Goal: Information Seeking & Learning: Learn about a topic

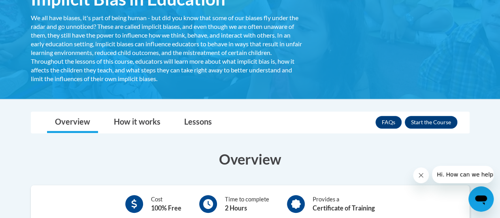
scroll to position [158, 0]
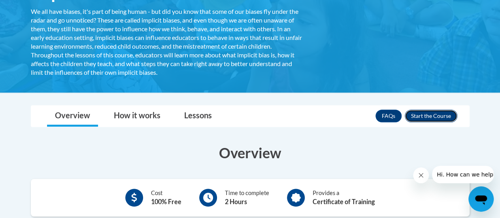
click at [426, 116] on button "Enroll" at bounding box center [431, 116] width 53 height 13
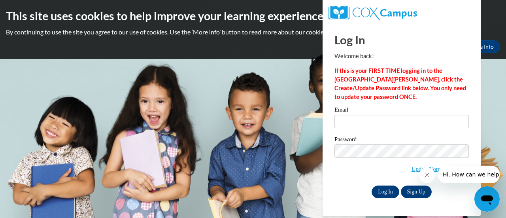
type input "tnreliford@yahoo.com"
click at [386, 191] on input "Log In" at bounding box center [386, 192] width 28 height 13
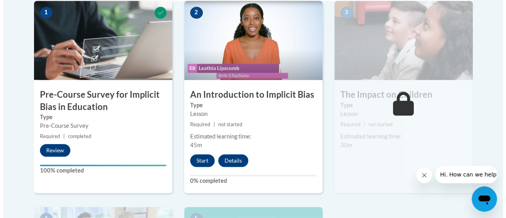
scroll to position [316, 0]
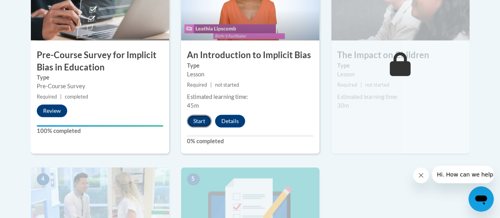
click at [201, 122] on button "Start" at bounding box center [199, 121] width 25 height 13
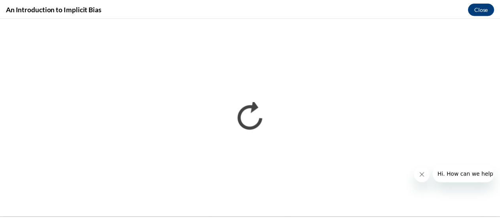
scroll to position [0, 0]
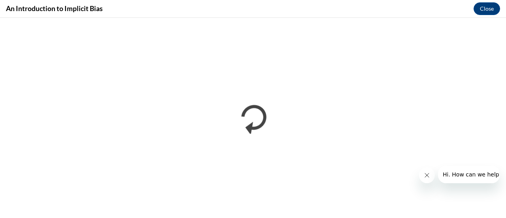
click at [500, 11] on div "An Introduction to Implicit Bias Close" at bounding box center [253, 9] width 506 height 18
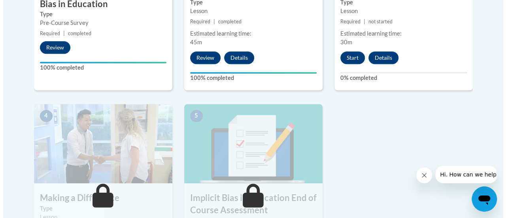
scroll to position [356, 0]
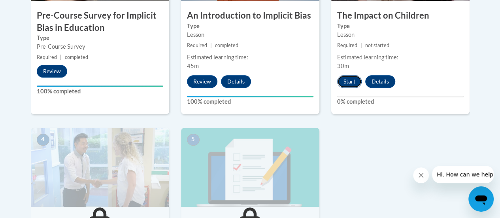
click at [346, 82] on button "Start" at bounding box center [349, 81] width 25 height 13
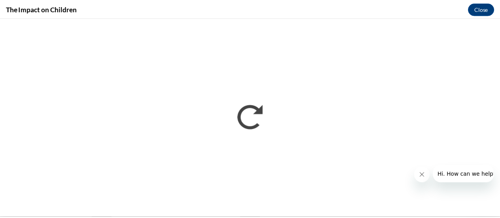
scroll to position [0, 0]
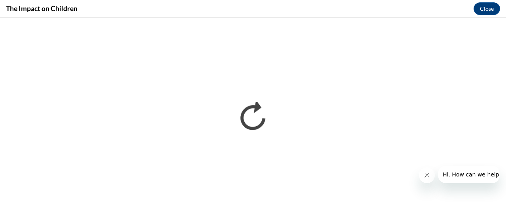
click at [421, 183] on div at bounding box center [459, 174] width 81 height 17
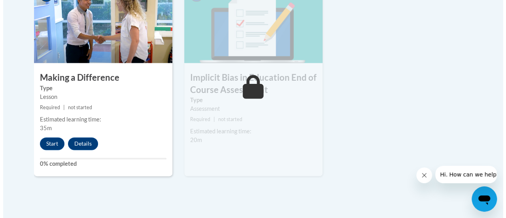
scroll to position [514, 0]
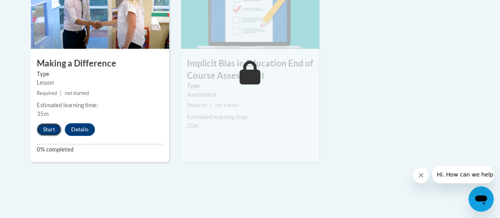
click at [50, 130] on button "Start" at bounding box center [49, 129] width 25 height 13
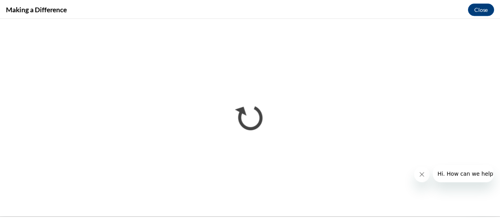
scroll to position [0, 0]
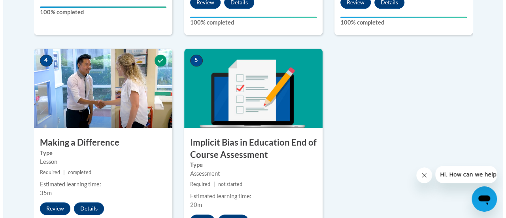
scroll to position [475, 0]
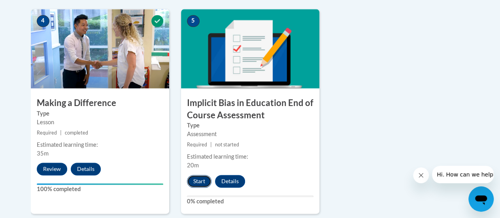
click at [193, 182] on button "Start" at bounding box center [199, 181] width 25 height 13
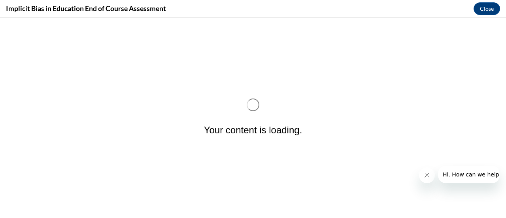
scroll to position [0, 0]
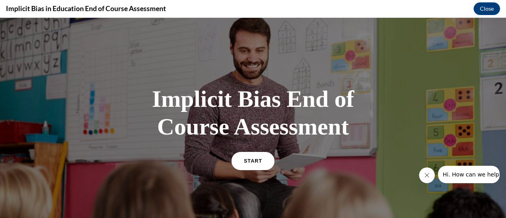
click at [244, 165] on link "START" at bounding box center [252, 161] width 43 height 18
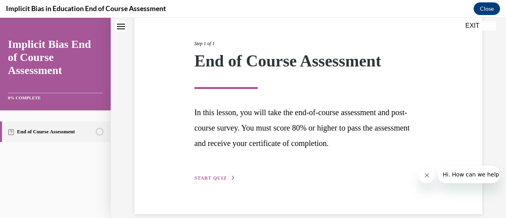
scroll to position [100, 0]
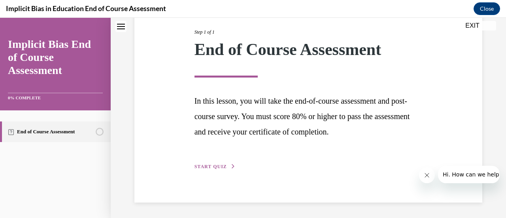
click at [217, 168] on span "START QUIZ" at bounding box center [211, 167] width 32 height 6
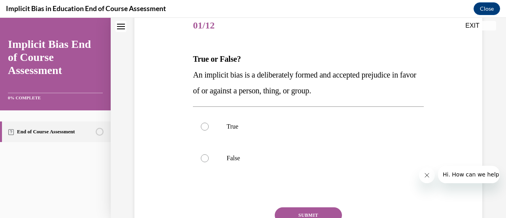
scroll to position [88, 0]
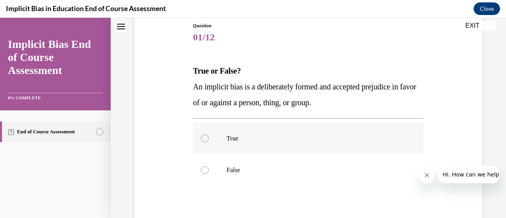
click at [204, 138] on div at bounding box center [205, 139] width 8 height 8
click at [204, 138] on input "True" at bounding box center [205, 139] width 8 height 8
radio input "true"
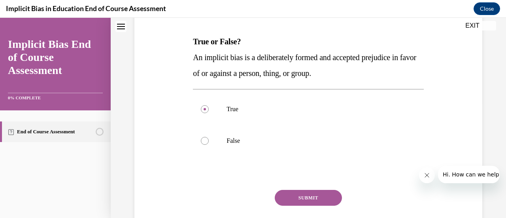
scroll to position [127, 0]
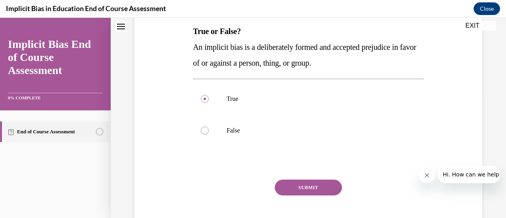
click at [309, 187] on button "SUBMIT" at bounding box center [308, 188] width 67 height 16
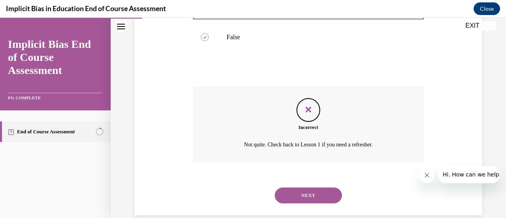
scroll to position [233, 0]
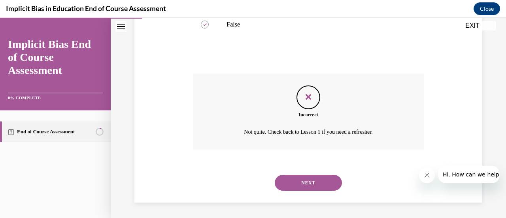
click at [313, 182] on button "NEXT" at bounding box center [308, 183] width 67 height 16
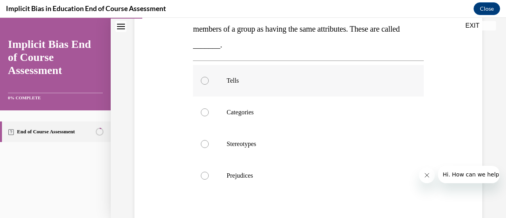
scroll to position [158, 0]
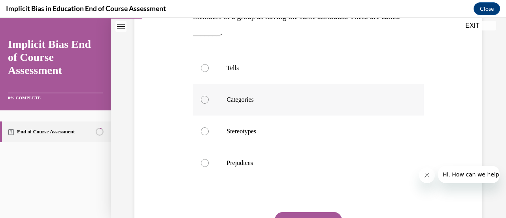
click at [202, 102] on div at bounding box center [205, 100] width 8 height 8
click at [202, 102] on input "Categories" at bounding box center [205, 100] width 8 height 8
radio input "true"
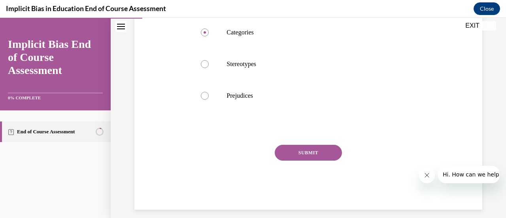
scroll to position [233, 0]
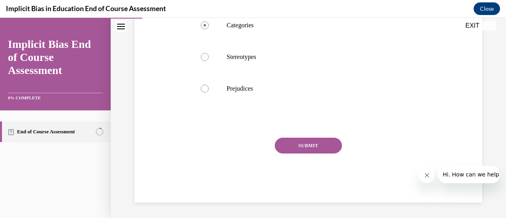
click at [305, 147] on button "SUBMIT" at bounding box center [308, 146] width 67 height 16
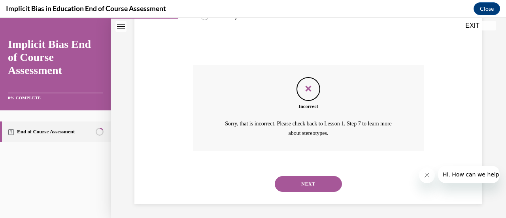
scroll to position [306, 0]
click at [300, 182] on button "NEXT" at bounding box center [308, 183] width 67 height 16
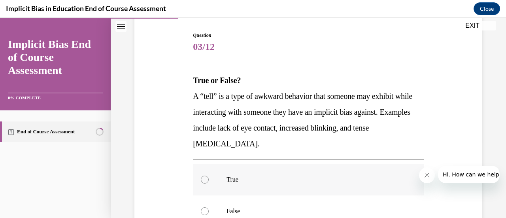
scroll to position [79, 0]
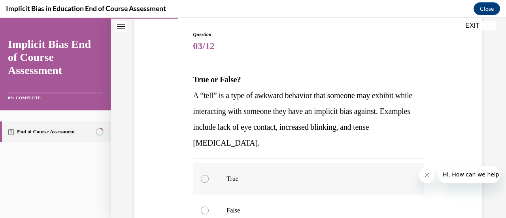
click at [205, 178] on div at bounding box center [205, 179] width 8 height 8
click at [205, 178] on input "True" at bounding box center [205, 179] width 8 height 8
radio input "true"
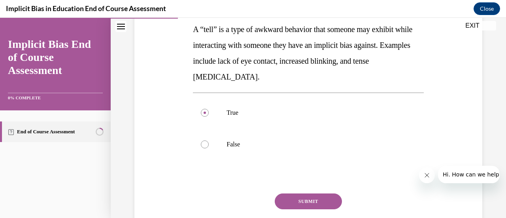
scroll to position [158, 0]
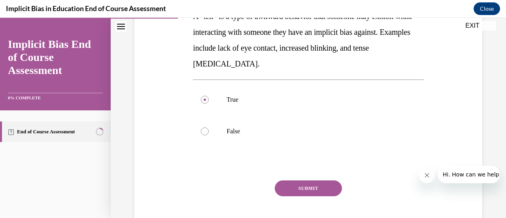
click at [302, 186] on button "SUBMIT" at bounding box center [308, 188] width 67 height 16
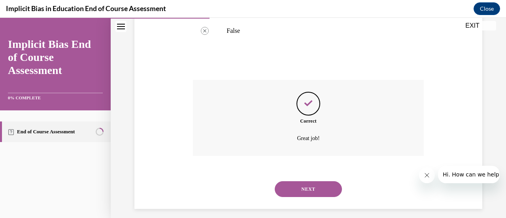
scroll to position [265, 0]
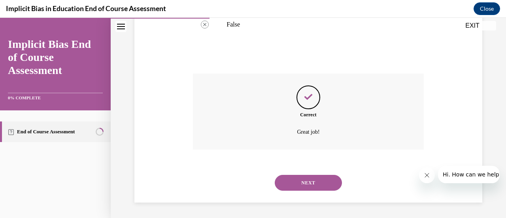
click at [297, 182] on button "NEXT" at bounding box center [308, 183] width 67 height 16
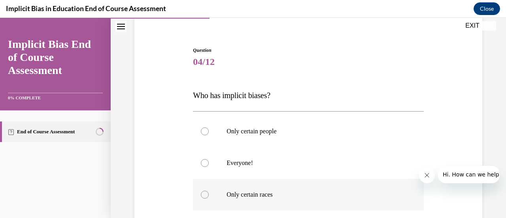
scroll to position [79, 0]
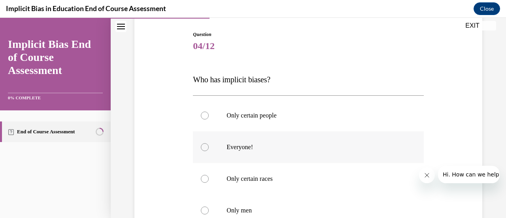
click at [205, 149] on div at bounding box center [205, 147] width 8 height 8
click at [205, 149] on input "Everyone!" at bounding box center [205, 147] width 8 height 8
radio input "true"
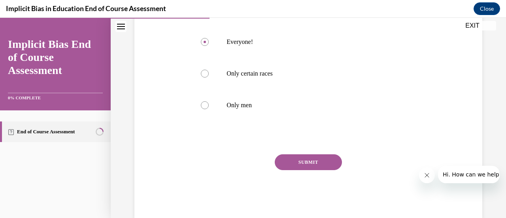
scroll to position [198, 0]
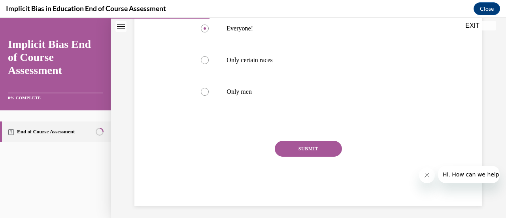
click at [302, 150] on button "SUBMIT" at bounding box center [308, 149] width 67 height 16
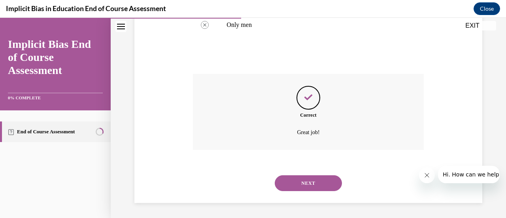
scroll to position [265, 0]
click at [303, 181] on button "NEXT" at bounding box center [308, 183] width 67 height 16
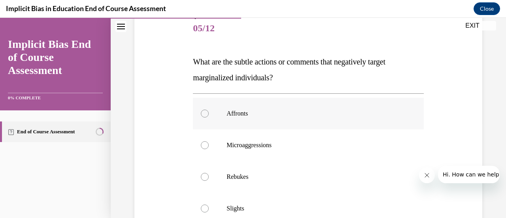
scroll to position [119, 0]
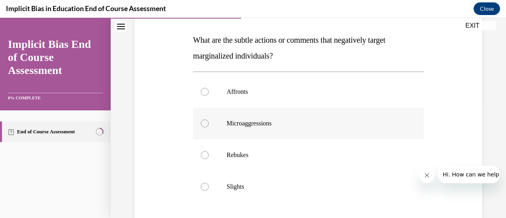
click at [201, 121] on div at bounding box center [205, 123] width 8 height 8
click at [201, 121] on input "Microaggressions" at bounding box center [205, 123] width 8 height 8
radio input "true"
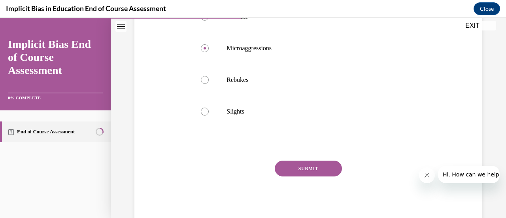
scroll to position [217, 0]
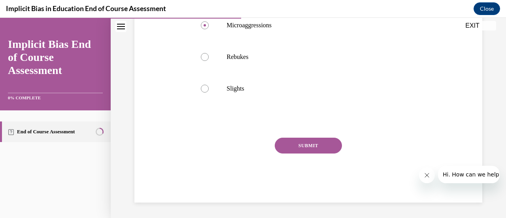
click at [296, 141] on button "SUBMIT" at bounding box center [308, 146] width 67 height 16
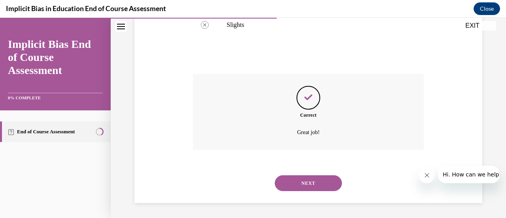
scroll to position [281, 0]
click at [307, 181] on button "NEXT" at bounding box center [308, 183] width 67 height 16
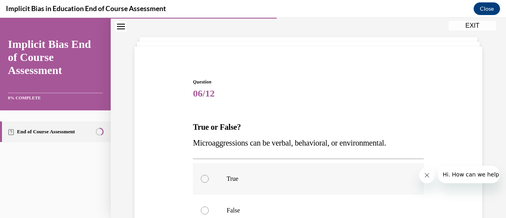
scroll to position [40, 0]
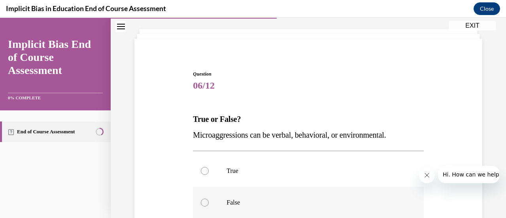
click at [204, 202] on div at bounding box center [205, 203] width 8 height 8
click at [204, 202] on input "False" at bounding box center [205, 203] width 8 height 8
radio input "true"
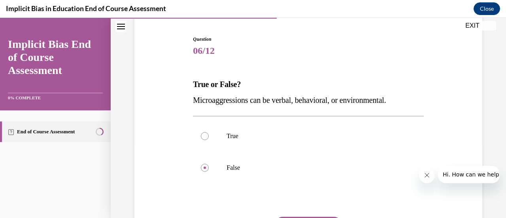
scroll to position [119, 0]
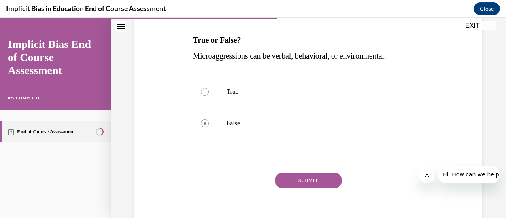
click at [311, 178] on button "SUBMIT" at bounding box center [308, 180] width 67 height 16
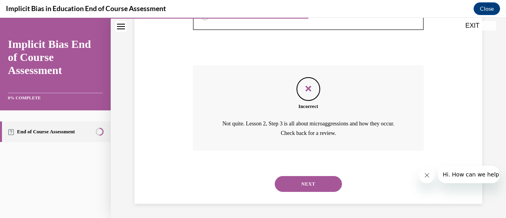
scroll to position [227, 0]
click at [311, 178] on button "NEXT" at bounding box center [308, 183] width 67 height 16
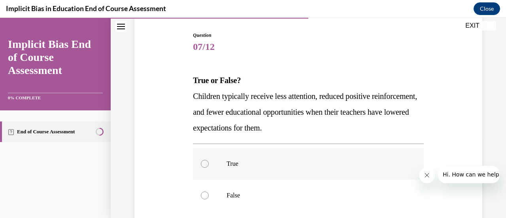
scroll to position [79, 0]
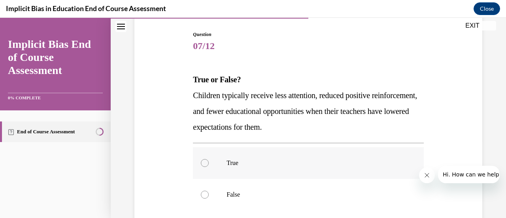
click at [203, 164] on div at bounding box center [205, 163] width 8 height 8
click at [203, 164] on input "True" at bounding box center [205, 163] width 8 height 8
radio input "true"
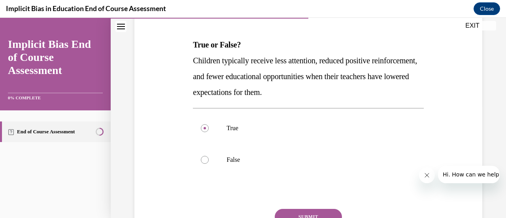
scroll to position [158, 0]
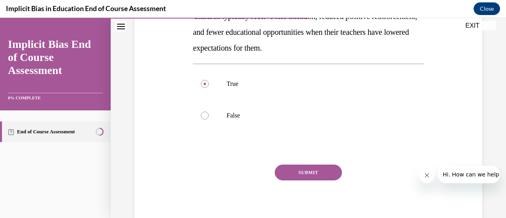
click at [297, 169] on button "SUBMIT" at bounding box center [308, 173] width 67 height 16
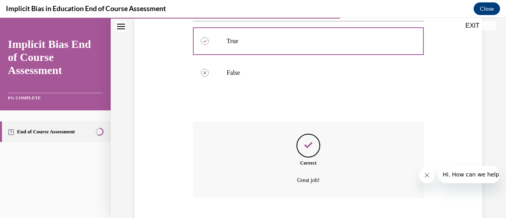
scroll to position [249, 0]
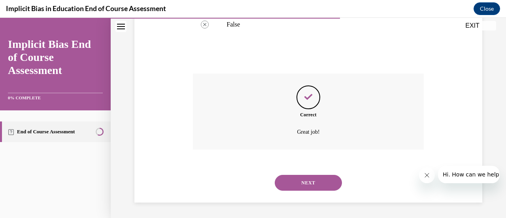
click at [306, 179] on button "NEXT" at bounding box center [308, 183] width 67 height 16
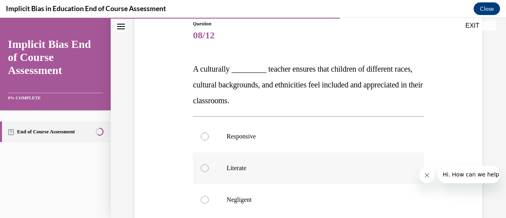
scroll to position [119, 0]
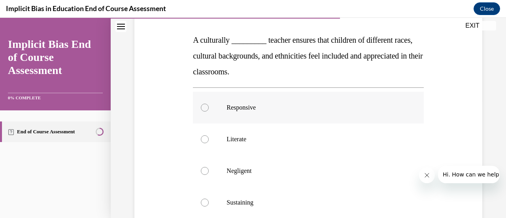
click at [203, 108] on div at bounding box center [205, 108] width 8 height 8
click at [203, 108] on input "Responsive" at bounding box center [205, 108] width 8 height 8
radio input "true"
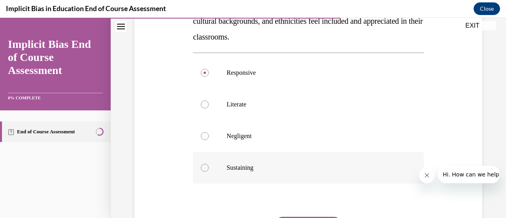
scroll to position [198, 0]
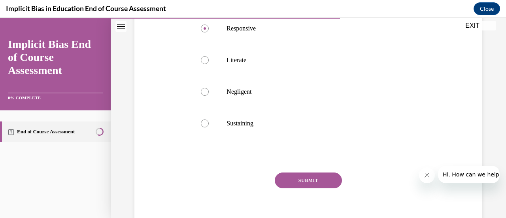
drag, startPoint x: 313, startPoint y: 179, endPoint x: 311, endPoint y: 174, distance: 5.1
click at [313, 177] on button "SUBMIT" at bounding box center [308, 180] width 67 height 16
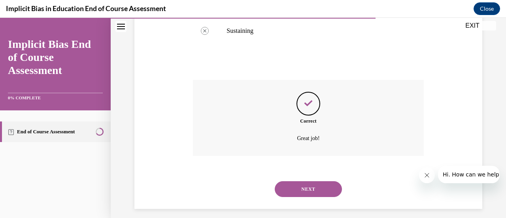
scroll to position [297, 0]
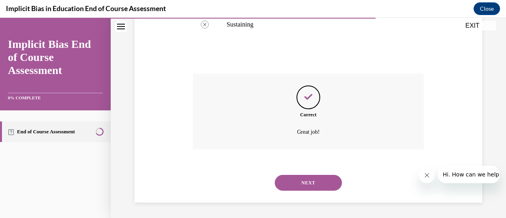
click at [299, 183] on button "NEXT" at bounding box center [308, 183] width 67 height 16
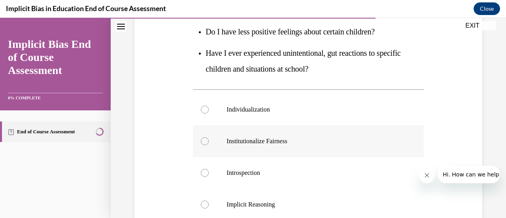
scroll to position [198, 0]
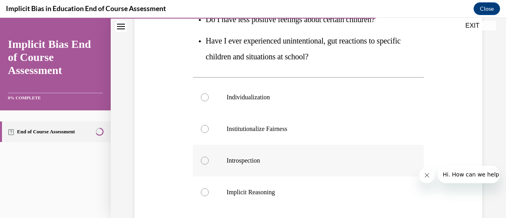
drag, startPoint x: 209, startPoint y: 159, endPoint x: 236, endPoint y: 153, distance: 27.2
click at [211, 158] on label "Introspection" at bounding box center [308, 161] width 231 height 32
click at [209, 158] on input "Introspection" at bounding box center [205, 161] width 8 height 8
radio input "true"
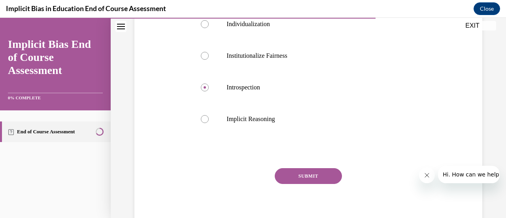
scroll to position [277, 0]
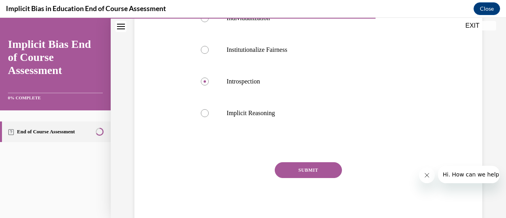
click at [302, 169] on button "SUBMIT" at bounding box center [308, 170] width 67 height 16
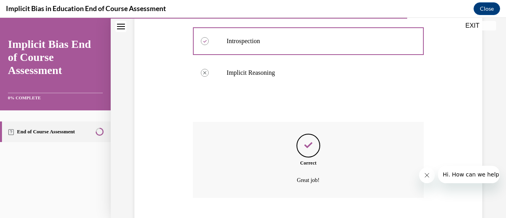
scroll to position [366, 0]
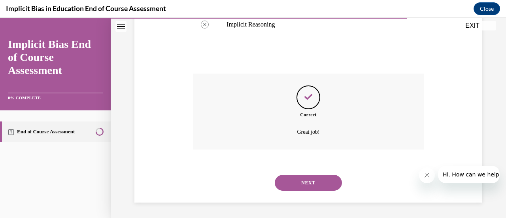
click at [304, 178] on button "NEXT" at bounding box center [308, 183] width 67 height 16
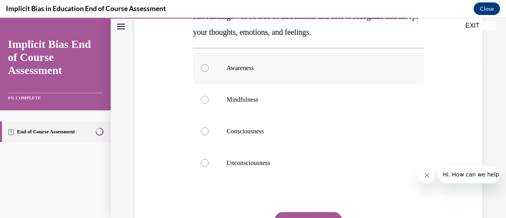
scroll to position [119, 0]
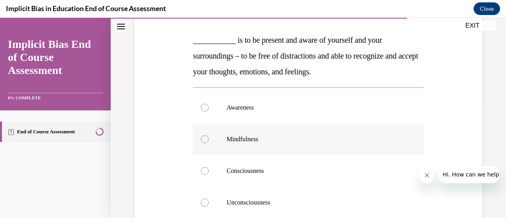
click at [204, 139] on div at bounding box center [205, 139] width 8 height 8
click at [204, 139] on input "Mindfulness" at bounding box center [205, 139] width 8 height 8
radio input "true"
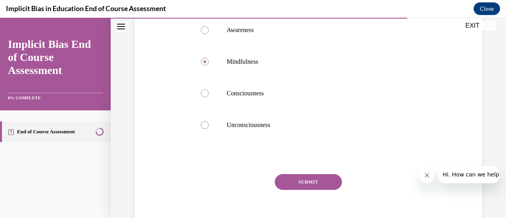
scroll to position [198, 0]
click at [301, 177] on button "SUBMIT" at bounding box center [308, 180] width 67 height 16
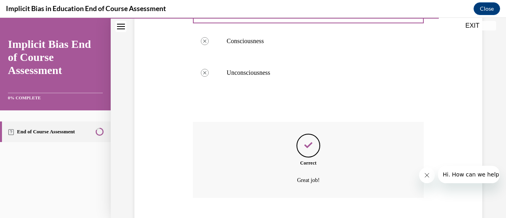
scroll to position [297, 0]
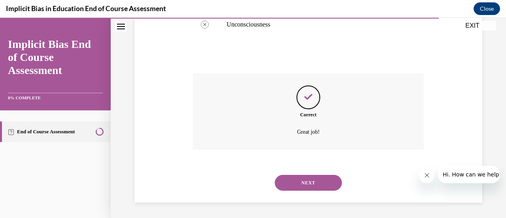
click at [299, 182] on button "NEXT" at bounding box center [308, 183] width 67 height 16
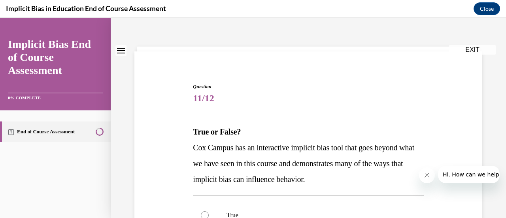
scroll to position [40, 0]
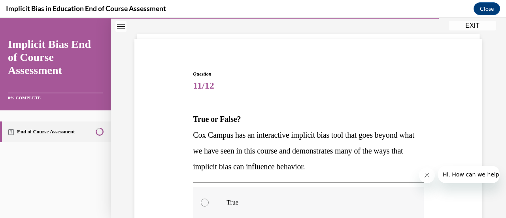
click at [206, 205] on div at bounding box center [205, 203] width 8 height 8
click at [206, 205] on input "True" at bounding box center [205, 203] width 8 height 8
radio input "true"
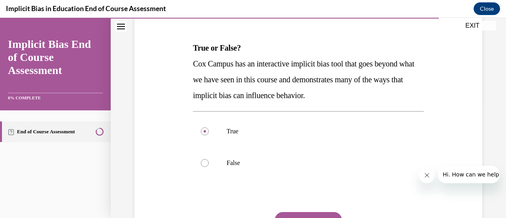
scroll to position [119, 0]
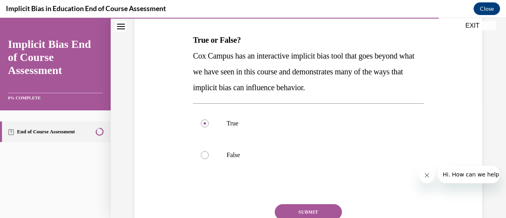
click at [303, 209] on button "SUBMIT" at bounding box center [308, 212] width 67 height 16
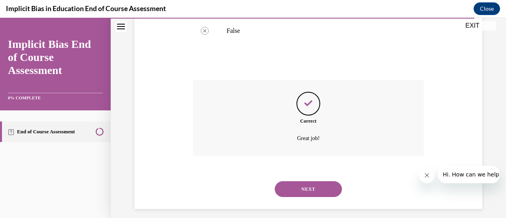
scroll to position [249, 0]
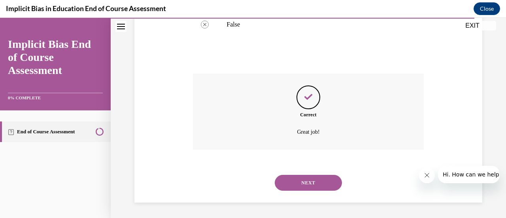
click at [299, 186] on button "NEXT" at bounding box center [308, 183] width 67 height 16
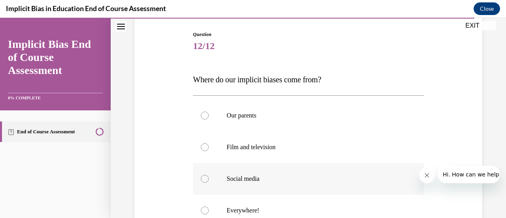
scroll to position [119, 0]
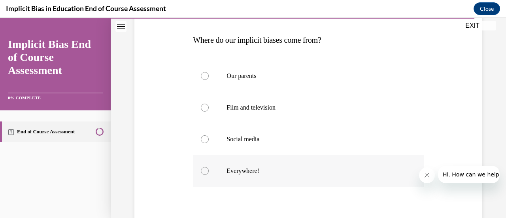
click at [203, 173] on div at bounding box center [205, 171] width 8 height 8
click at [203, 173] on input "Everywhere!" at bounding box center [205, 171] width 8 height 8
radio input "true"
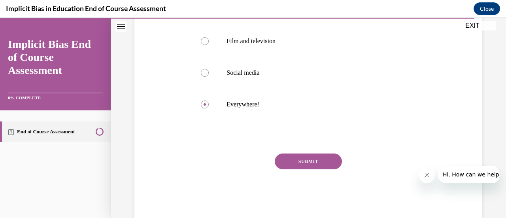
scroll to position [198, 0]
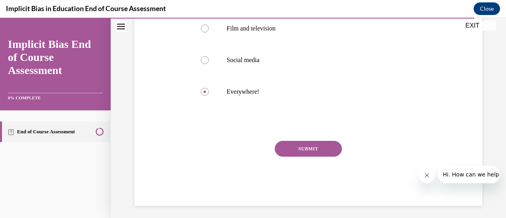
click at [304, 146] on button "SUBMIT" at bounding box center [308, 149] width 67 height 16
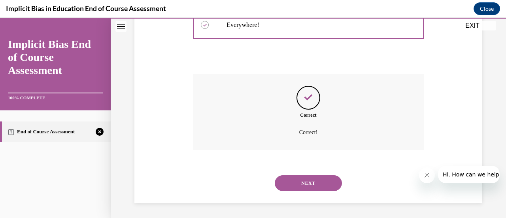
scroll to position [265, 0]
click at [297, 187] on button "NEXT" at bounding box center [308, 183] width 67 height 16
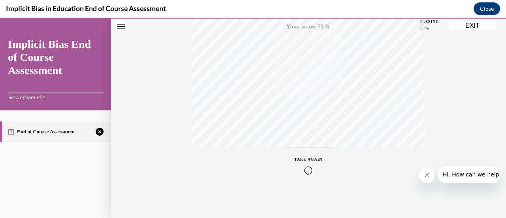
scroll to position [205, 0]
click at [305, 159] on span "TAKE AGAIN" at bounding box center [309, 159] width 28 height 4
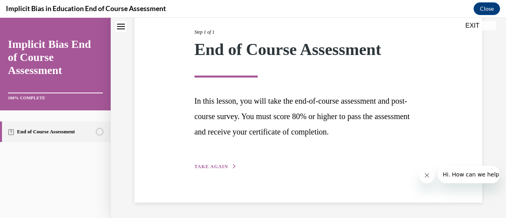
click at [218, 167] on span "TAKE AGAIN" at bounding box center [212, 167] width 34 height 6
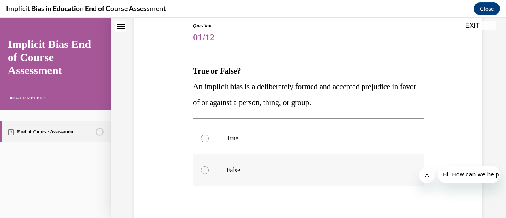
click at [205, 169] on div at bounding box center [205, 170] width 8 height 8
click at [205, 169] on input "False" at bounding box center [205, 170] width 8 height 8
radio input "true"
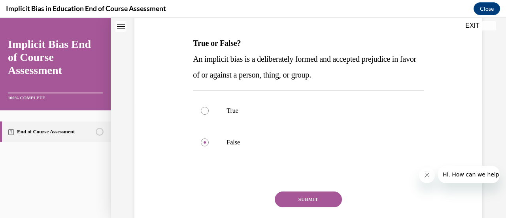
scroll to position [127, 0]
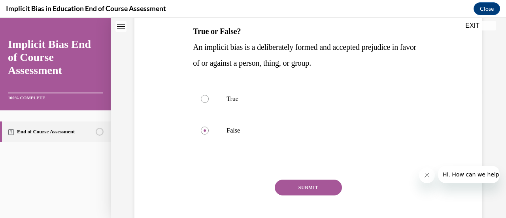
click at [305, 187] on button "SUBMIT" at bounding box center [308, 188] width 67 height 16
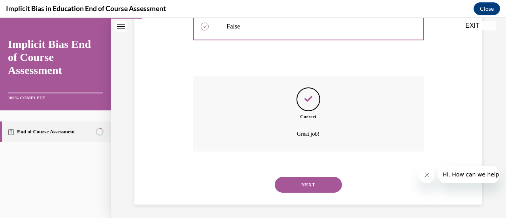
scroll to position [233, 0]
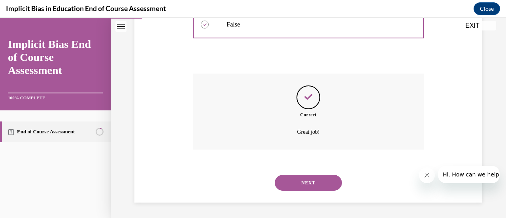
click at [304, 186] on button "NEXT" at bounding box center [308, 183] width 67 height 16
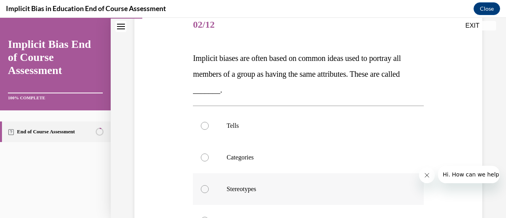
scroll to position [119, 0]
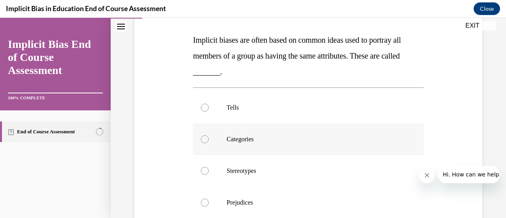
click at [205, 140] on div at bounding box center [205, 139] width 8 height 8
click at [205, 140] on input "Categories" at bounding box center [205, 139] width 8 height 8
radio input "true"
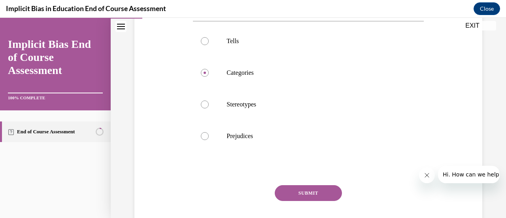
scroll to position [198, 0]
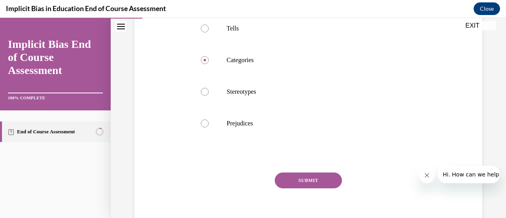
click at [307, 180] on button "SUBMIT" at bounding box center [308, 180] width 67 height 16
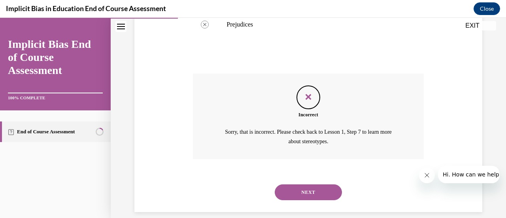
scroll to position [306, 0]
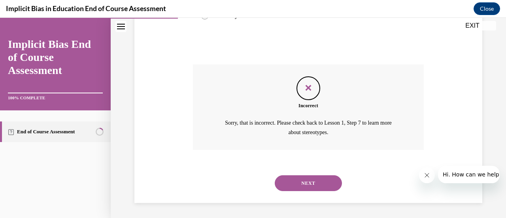
click at [304, 182] on button "NEXT" at bounding box center [308, 183] width 67 height 16
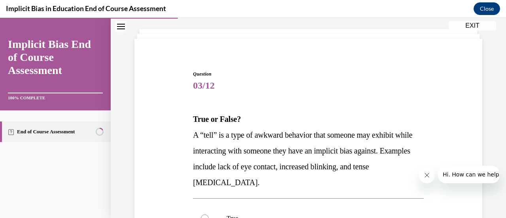
scroll to position [79, 0]
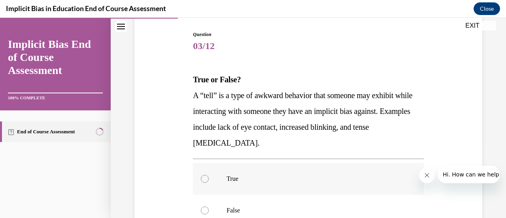
click at [207, 179] on div at bounding box center [205, 179] width 8 height 8
click at [207, 179] on input "True" at bounding box center [205, 179] width 8 height 8
radio input "true"
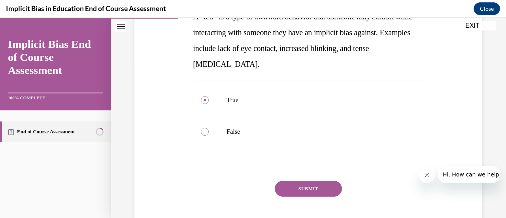
scroll to position [158, 0]
click at [295, 192] on button "SUBMIT" at bounding box center [308, 188] width 67 height 16
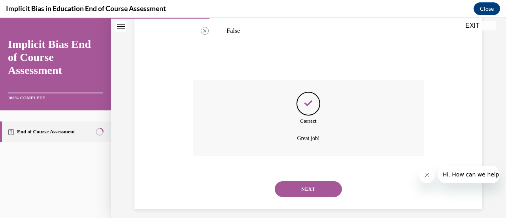
scroll to position [265, 0]
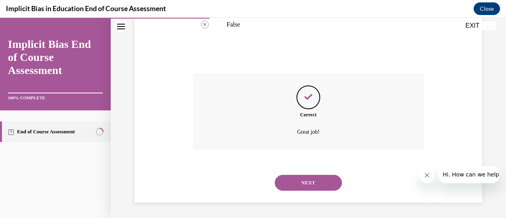
click at [299, 186] on button "NEXT" at bounding box center [308, 183] width 67 height 16
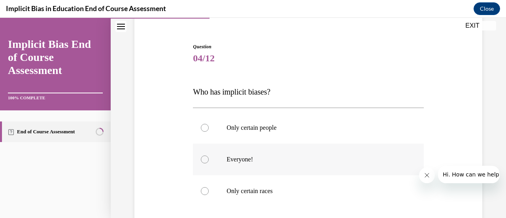
scroll to position [79, 0]
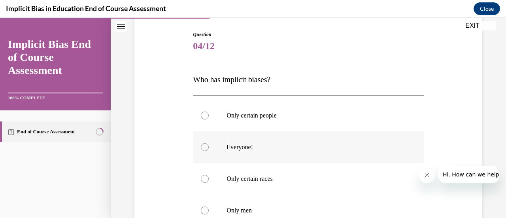
click at [203, 146] on div at bounding box center [205, 147] width 8 height 8
click at [203, 146] on input "Everyone!" at bounding box center [205, 147] width 8 height 8
radio input "true"
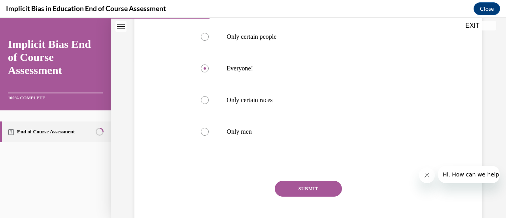
scroll to position [158, 0]
click at [295, 187] on button "SUBMIT" at bounding box center [308, 188] width 67 height 16
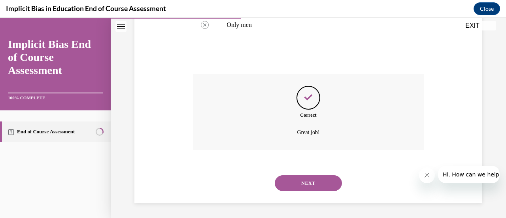
scroll to position [265, 0]
click at [303, 184] on button "NEXT" at bounding box center [308, 183] width 67 height 16
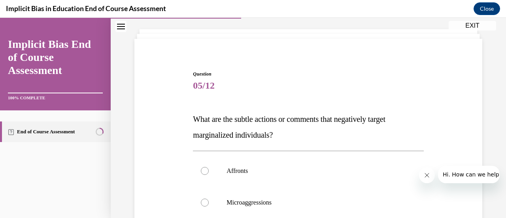
scroll to position [79, 0]
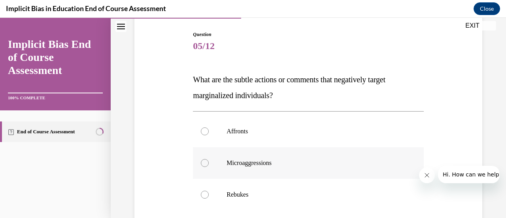
click at [205, 163] on div at bounding box center [205, 163] width 8 height 8
click at [205, 163] on input "Microaggressions" at bounding box center [205, 163] width 8 height 8
radio input "true"
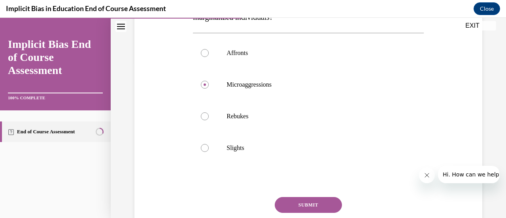
scroll to position [158, 0]
click at [302, 202] on button "SUBMIT" at bounding box center [308, 204] width 67 height 16
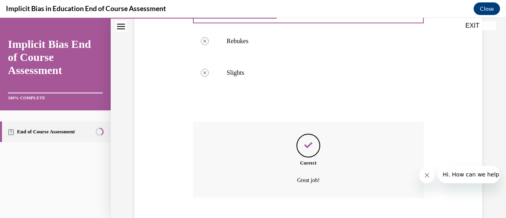
scroll to position [281, 0]
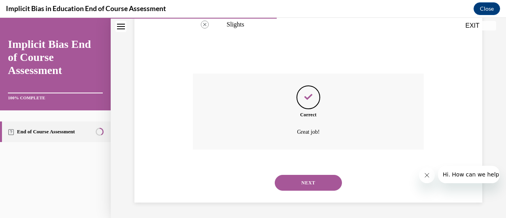
click at [301, 185] on button "NEXT" at bounding box center [308, 183] width 67 height 16
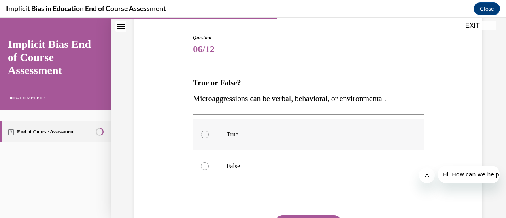
scroll to position [79, 0]
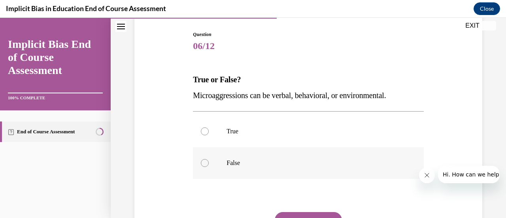
click at [203, 165] on div at bounding box center [205, 163] width 8 height 8
click at [203, 165] on input "False" at bounding box center [205, 163] width 8 height 8
radio input "true"
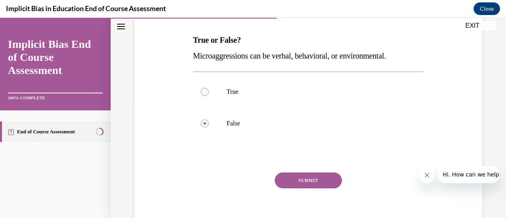
click at [303, 182] on button "SUBMIT" at bounding box center [308, 180] width 67 height 16
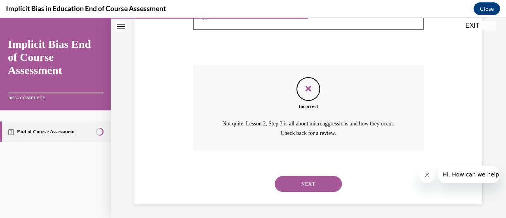
scroll to position [227, 0]
click at [305, 184] on button "NEXT" at bounding box center [308, 183] width 67 height 16
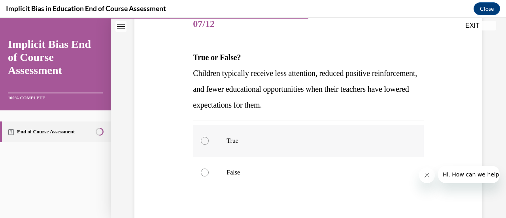
scroll to position [119, 0]
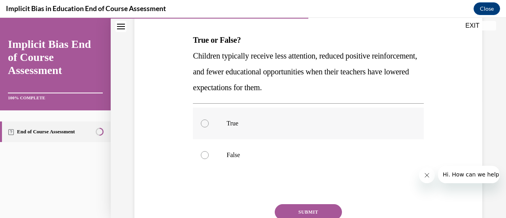
click at [206, 124] on div at bounding box center [205, 123] width 8 height 8
click at [206, 124] on input "True" at bounding box center [205, 123] width 8 height 8
radio input "true"
click at [301, 213] on button "SUBMIT" at bounding box center [308, 212] width 67 height 16
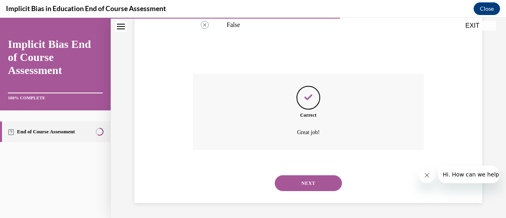
scroll to position [249, 0]
click at [315, 178] on button "NEXT" at bounding box center [308, 183] width 67 height 16
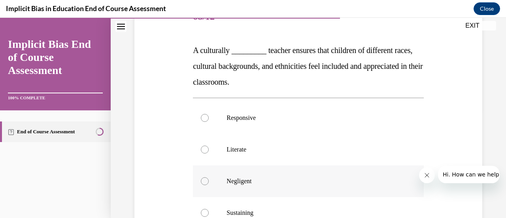
scroll to position [119, 0]
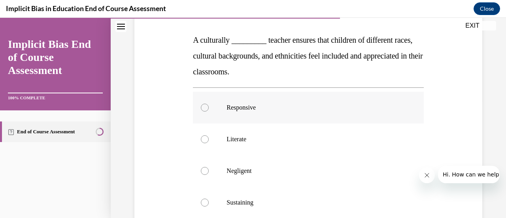
click at [205, 109] on div at bounding box center [205, 108] width 8 height 8
click at [205, 109] on input "Responsive" at bounding box center [205, 108] width 8 height 8
radio input "true"
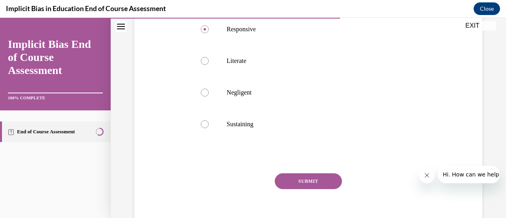
scroll to position [198, 0]
click at [300, 179] on button "SUBMIT" at bounding box center [308, 180] width 67 height 16
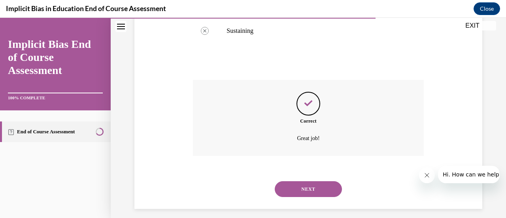
scroll to position [297, 0]
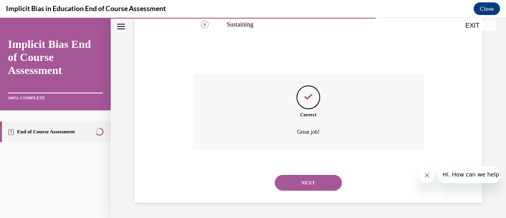
click at [307, 182] on button "NEXT" at bounding box center [308, 183] width 67 height 16
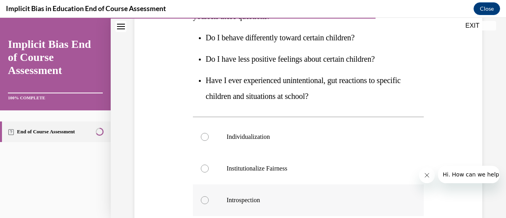
scroll to position [198, 0]
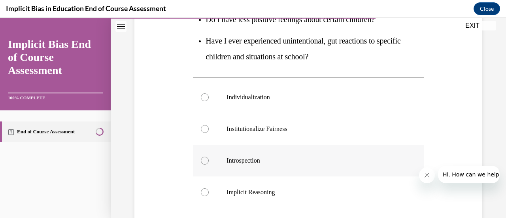
drag, startPoint x: 204, startPoint y: 163, endPoint x: 207, endPoint y: 155, distance: 8.3
click at [206, 156] on label "Introspection" at bounding box center [308, 161] width 231 height 32
click at [206, 157] on input "Introspection" at bounding box center [205, 161] width 8 height 8
radio input "true"
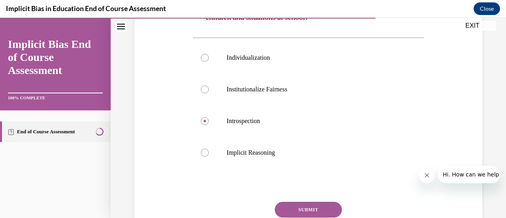
click at [318, 212] on button "SUBMIT" at bounding box center [308, 210] width 67 height 16
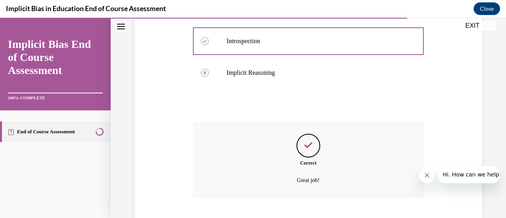
scroll to position [366, 0]
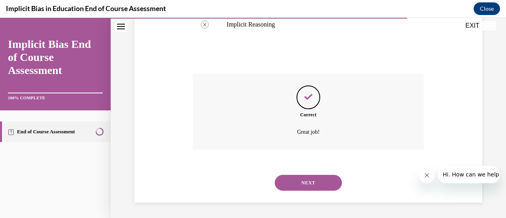
click at [300, 184] on button "NEXT" at bounding box center [308, 183] width 67 height 16
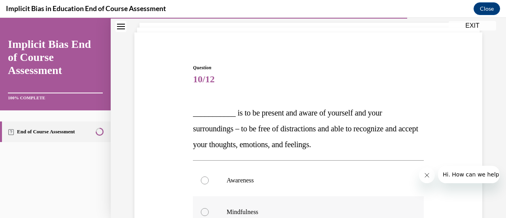
scroll to position [79, 0]
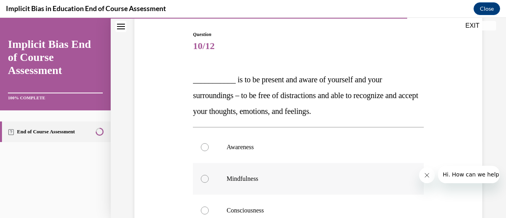
click at [207, 178] on div at bounding box center [205, 179] width 8 height 8
click at [207, 178] on input "Mindfulness" at bounding box center [205, 179] width 8 height 8
radio input "true"
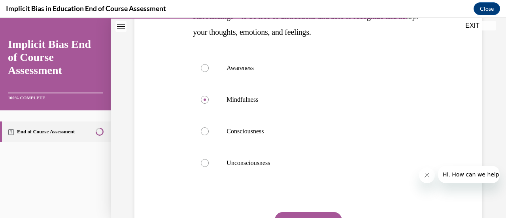
scroll to position [198, 0]
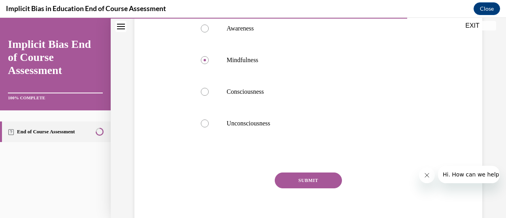
click at [309, 181] on button "SUBMIT" at bounding box center [308, 180] width 67 height 16
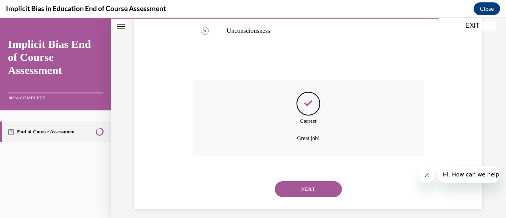
scroll to position [297, 0]
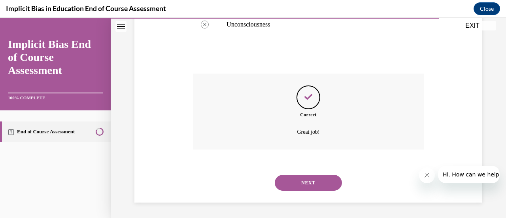
click at [302, 181] on button "NEXT" at bounding box center [308, 183] width 67 height 16
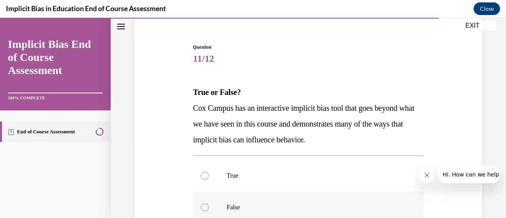
scroll to position [79, 0]
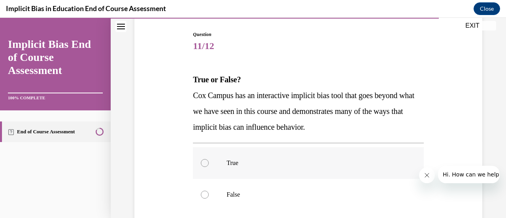
click at [203, 165] on div at bounding box center [205, 163] width 8 height 8
click at [203, 165] on input "True" at bounding box center [205, 163] width 8 height 8
radio input "true"
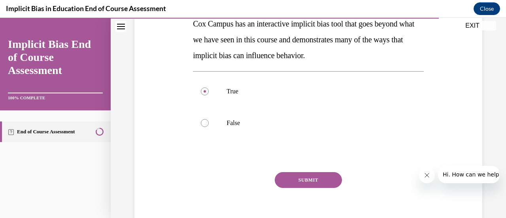
scroll to position [158, 0]
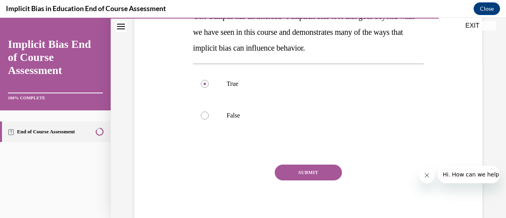
click at [303, 174] on button "SUBMIT" at bounding box center [308, 173] width 67 height 16
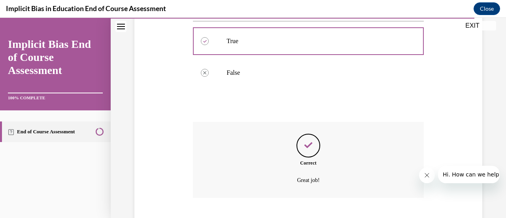
scroll to position [249, 0]
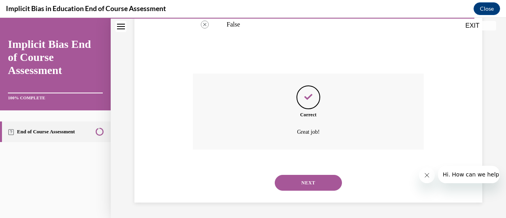
click at [304, 180] on button "NEXT" at bounding box center [308, 183] width 67 height 16
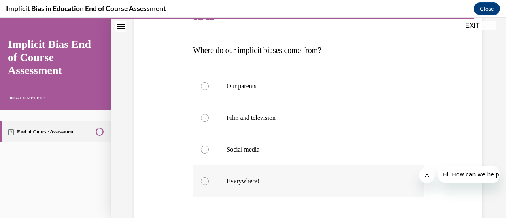
scroll to position [119, 0]
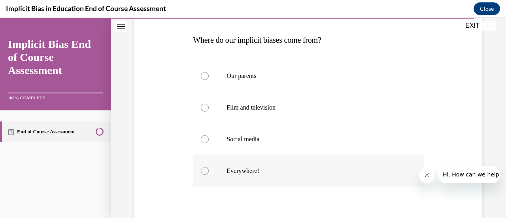
click at [205, 172] on div at bounding box center [205, 171] width 8 height 8
click at [205, 172] on input "Everywhere!" at bounding box center [205, 171] width 8 height 8
radio input "true"
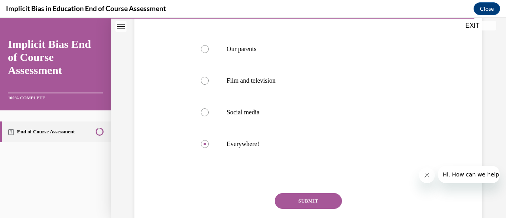
scroll to position [158, 0]
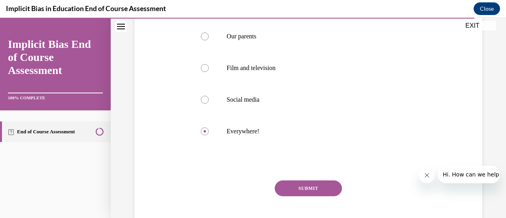
click at [306, 188] on button "SUBMIT" at bounding box center [308, 188] width 67 height 16
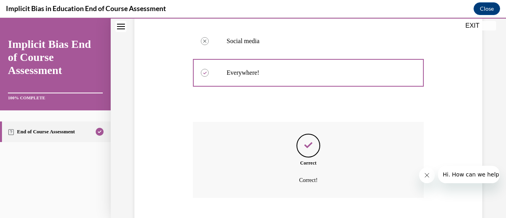
scroll to position [265, 0]
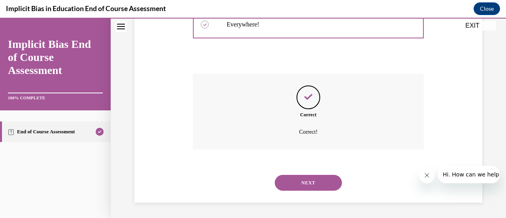
click at [306, 185] on button "NEXT" at bounding box center [308, 183] width 67 height 16
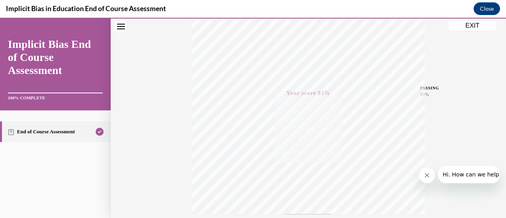
scroll to position [126, 0]
click at [469, 27] on button "EXIT" at bounding box center [472, 25] width 47 height 9
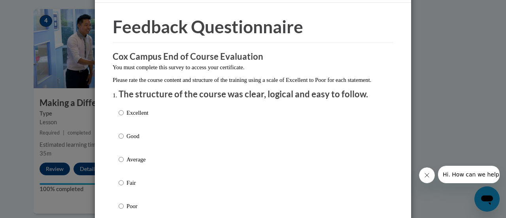
scroll to position [40, 0]
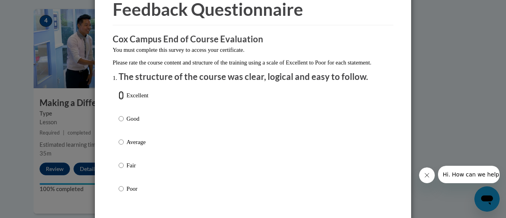
click at [119, 100] on input "Excellent" at bounding box center [121, 95] width 5 height 9
radio input "true"
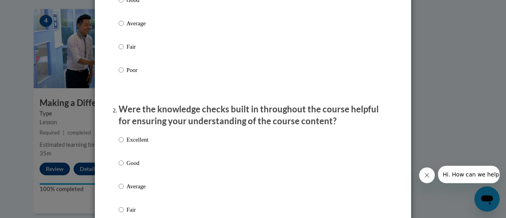
scroll to position [198, 0]
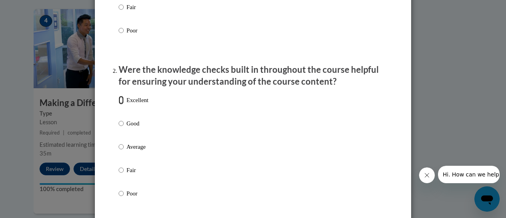
click at [119, 104] on input "Excellent" at bounding box center [121, 100] width 5 height 9
radio input "true"
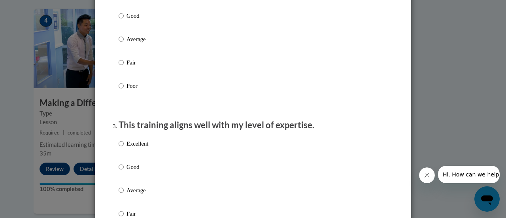
scroll to position [356, 0]
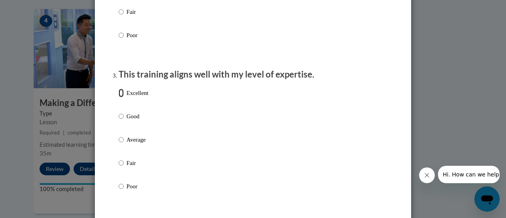
click at [119, 97] on input "Excellent" at bounding box center [121, 93] width 5 height 9
radio input "true"
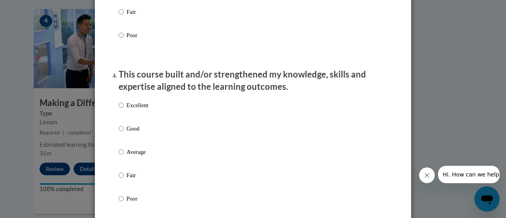
scroll to position [514, 0]
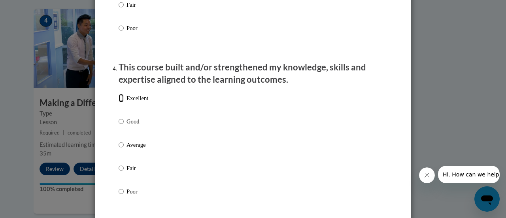
click at [119, 102] on input "Excellent" at bounding box center [121, 98] width 5 height 9
radio input "true"
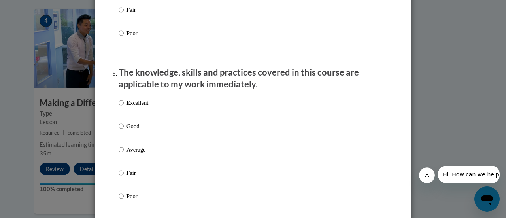
scroll to position [712, 0]
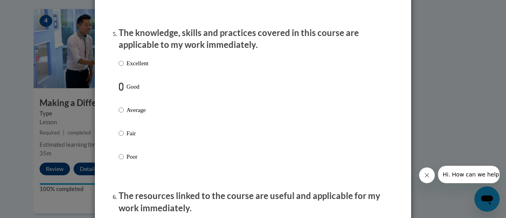
click at [119, 91] on input "Good" at bounding box center [121, 86] width 5 height 9
radio input "true"
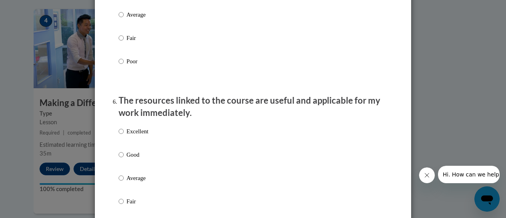
scroll to position [831, 0]
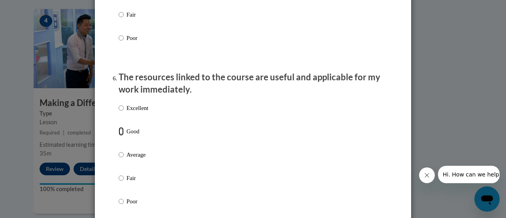
click at [119, 136] on input "Good" at bounding box center [121, 131] width 5 height 9
radio input "true"
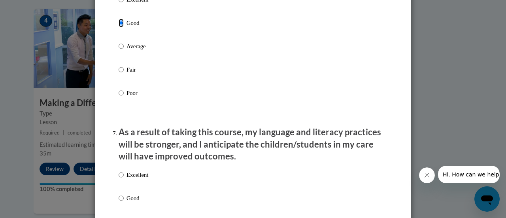
scroll to position [989, 0]
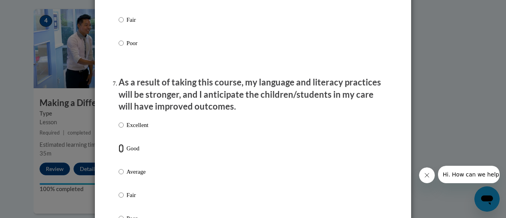
click at [119, 153] on input "Good" at bounding box center [121, 148] width 5 height 9
radio input "true"
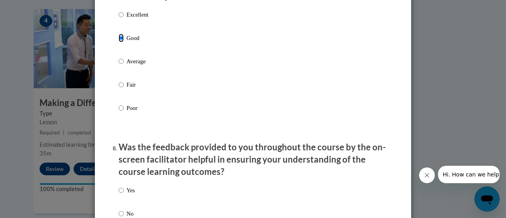
scroll to position [1147, 0]
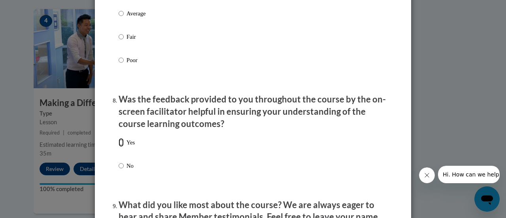
click at [120, 147] on input "Yes" at bounding box center [121, 142] width 5 height 9
radio input "true"
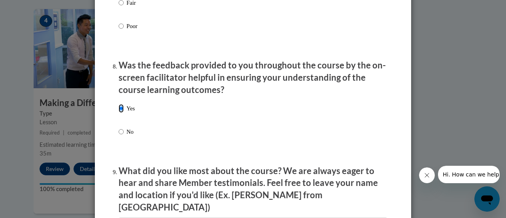
scroll to position [1226, 0]
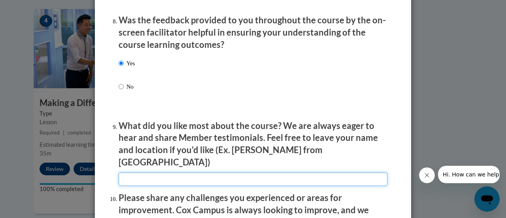
click at [138, 174] on input "textbox" at bounding box center [253, 178] width 269 height 13
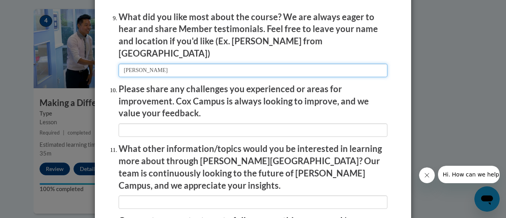
scroll to position [1345, 0]
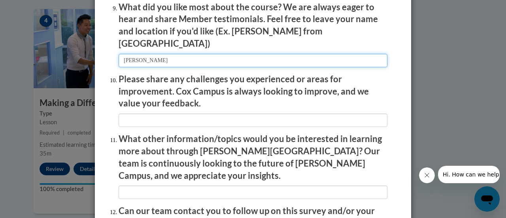
type input "[PERSON_NAME]"
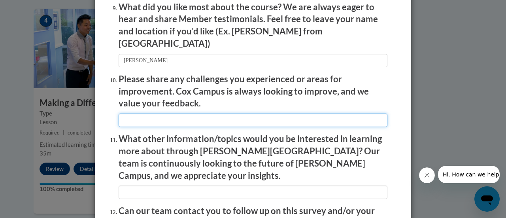
click at [125, 119] on input "textbox" at bounding box center [253, 120] width 269 height 13
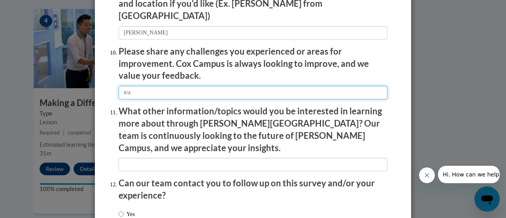
scroll to position [1385, 0]
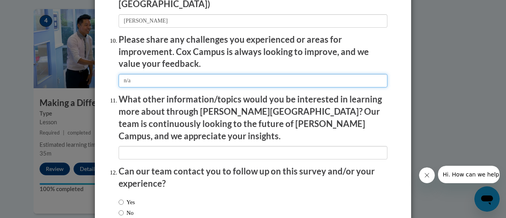
type input "n/a"
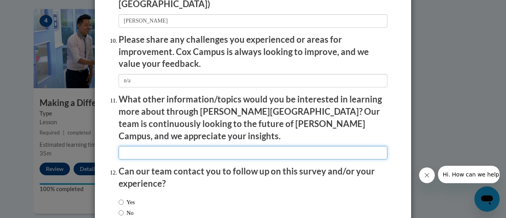
click at [135, 146] on input "textbox" at bounding box center [253, 152] width 269 height 13
type input "Nutrution"
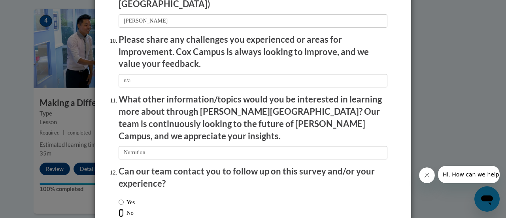
click at [119, 208] on input "No" at bounding box center [121, 212] width 5 height 9
radio input "true"
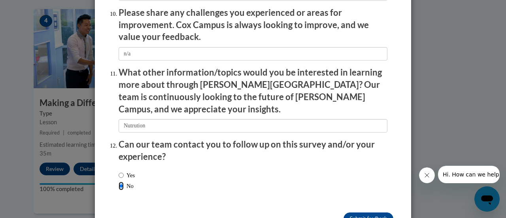
scroll to position [1424, 0]
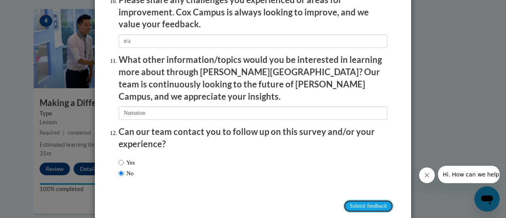
click at [364, 200] on input "Submit feedback" at bounding box center [369, 206] width 50 height 13
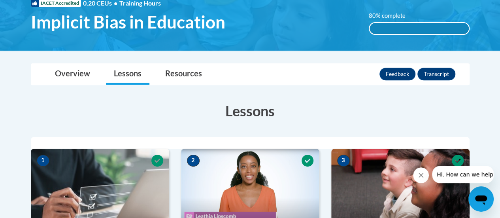
scroll to position [119, 0]
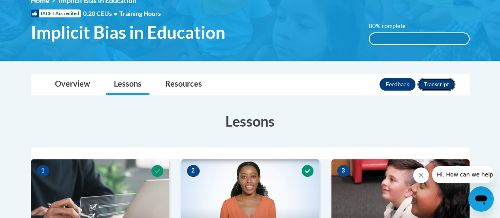
click at [427, 85] on button "Transcript" at bounding box center [437, 84] width 38 height 13
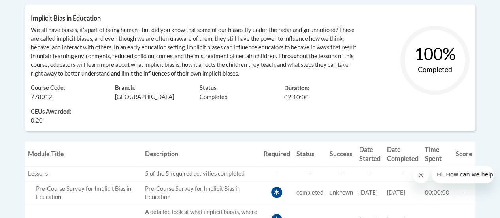
scroll to position [158, 0]
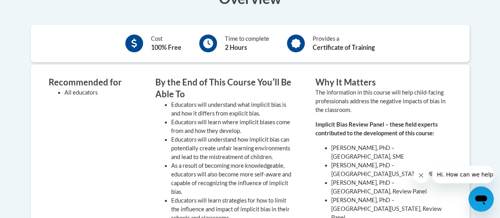
scroll to position [316, 0]
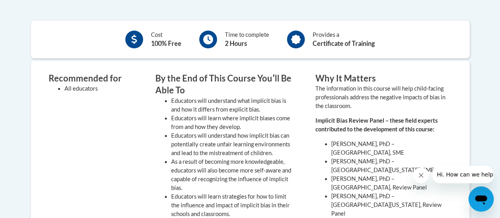
click at [297, 38] on icon at bounding box center [296, 39] width 10 height 10
click at [316, 33] on div "Provides a Certificate of Training" at bounding box center [344, 39] width 62 height 18
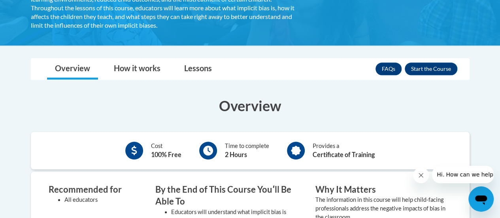
scroll to position [198, 0]
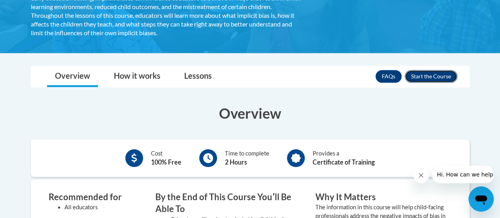
click at [425, 76] on button "Enroll" at bounding box center [431, 76] width 53 height 13
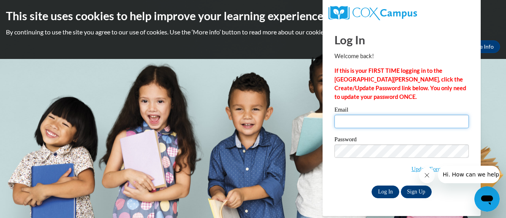
type input "tnreliford@yahoo.com"
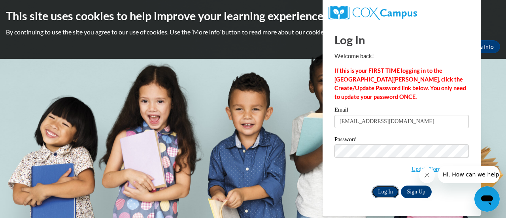
click at [387, 193] on input "Log In" at bounding box center [386, 192] width 28 height 13
